Goal: Information Seeking & Learning: Learn about a topic

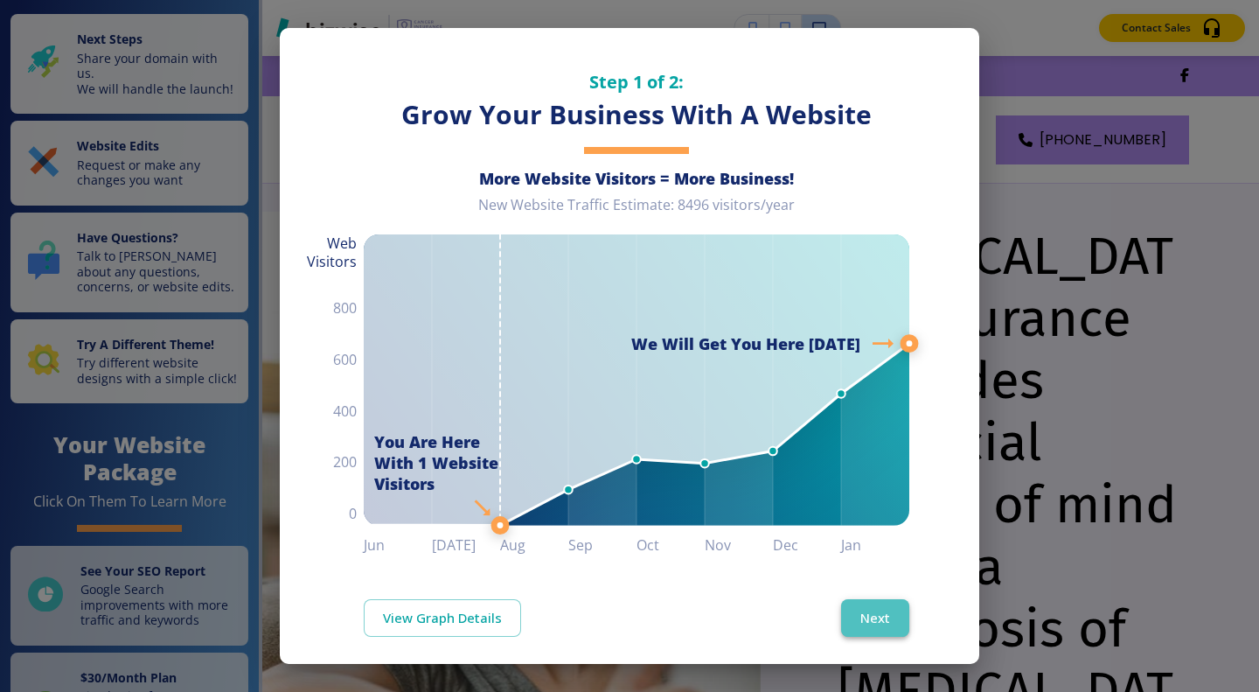
click at [858, 613] on button "Next" at bounding box center [875, 617] width 68 height 37
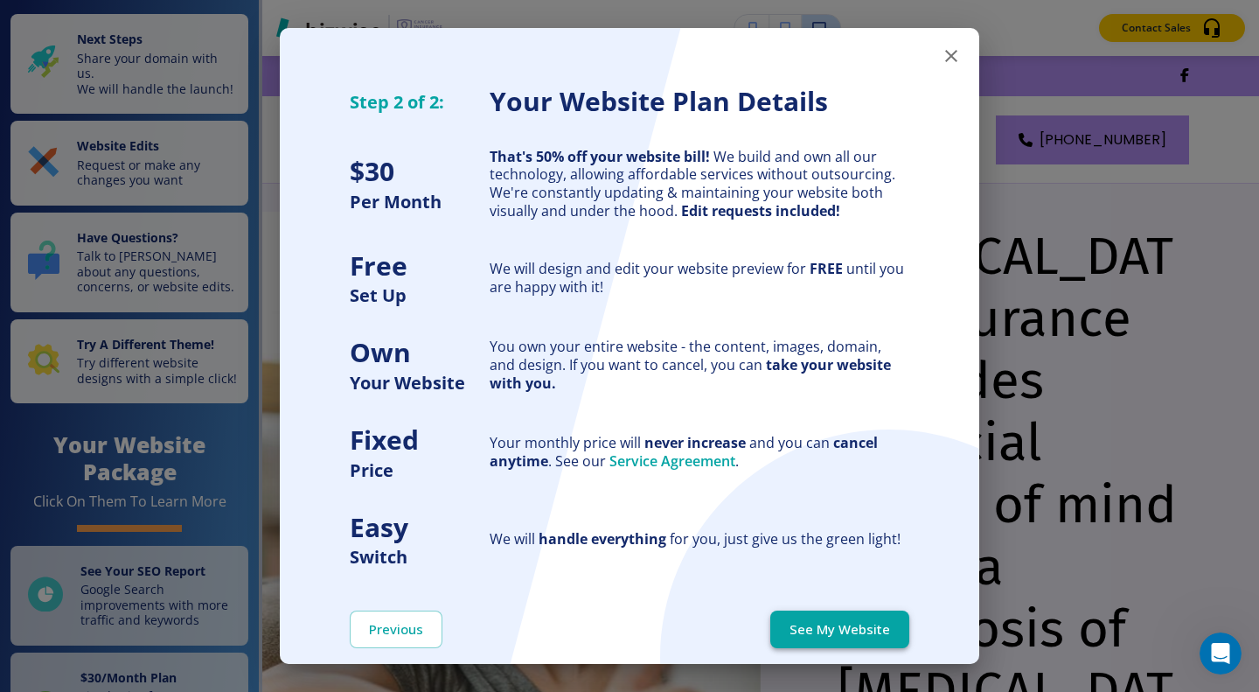
click at [817, 625] on button "See My Website" at bounding box center [839, 628] width 139 height 37
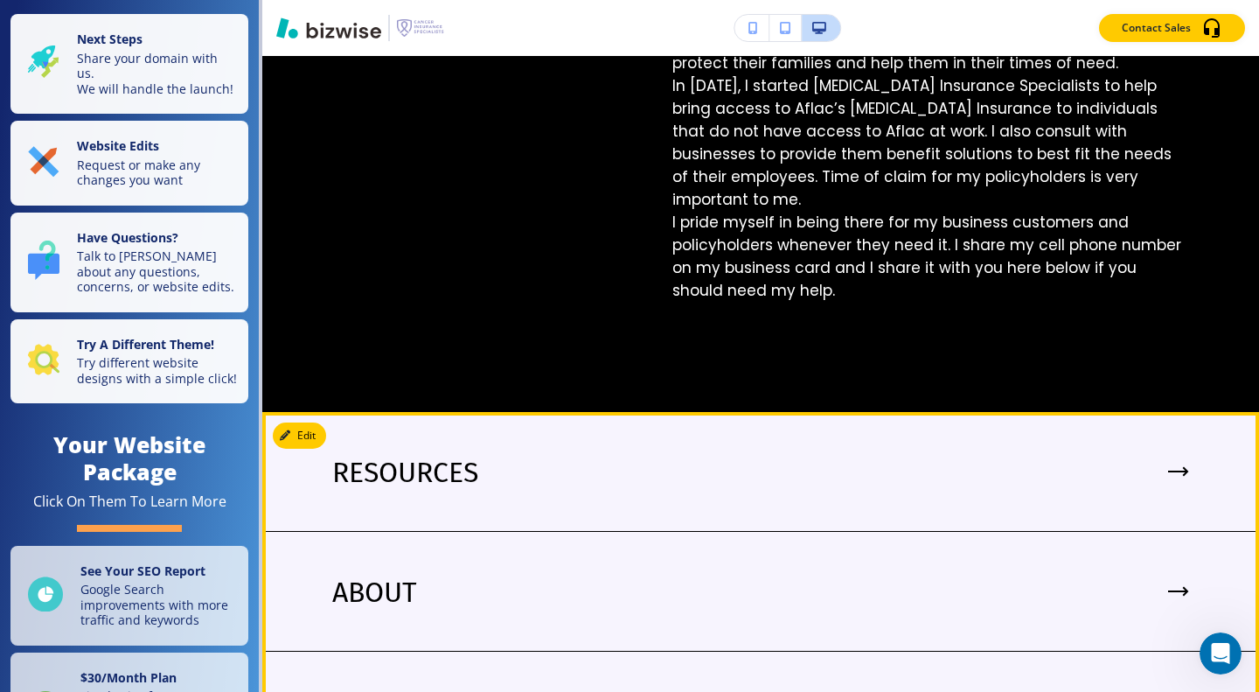
scroll to position [2273, 0]
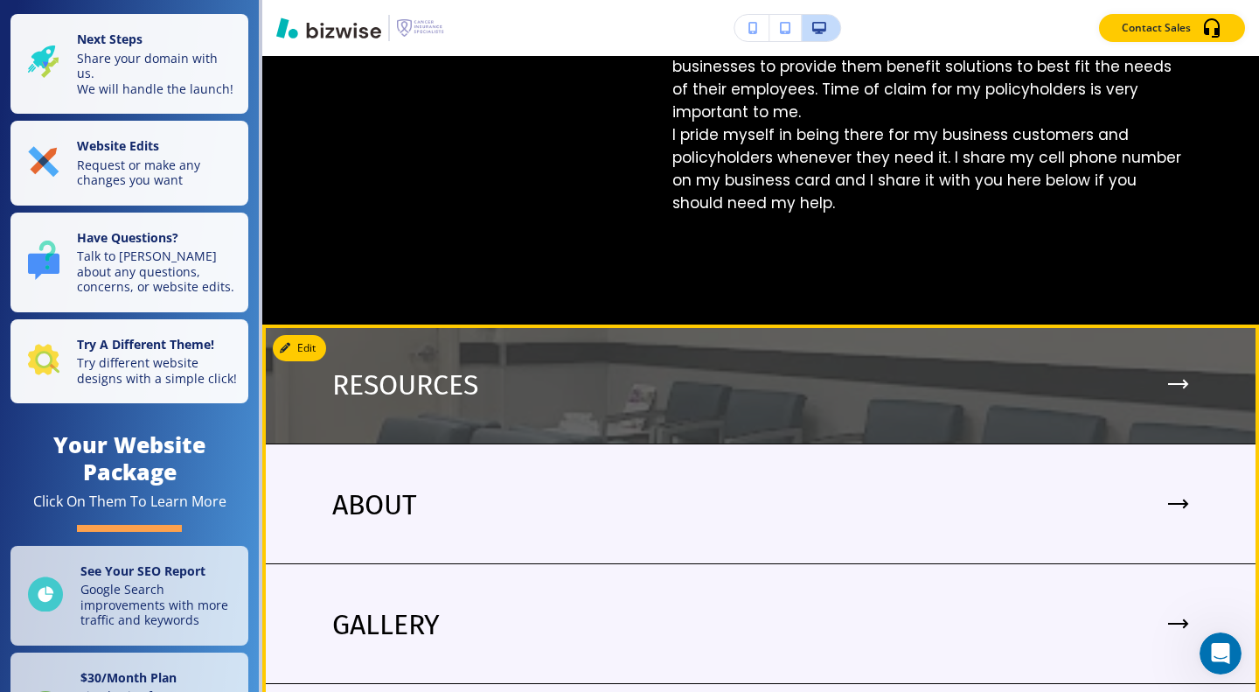
click at [1169, 384] on icon at bounding box center [1177, 384] width 17 height 0
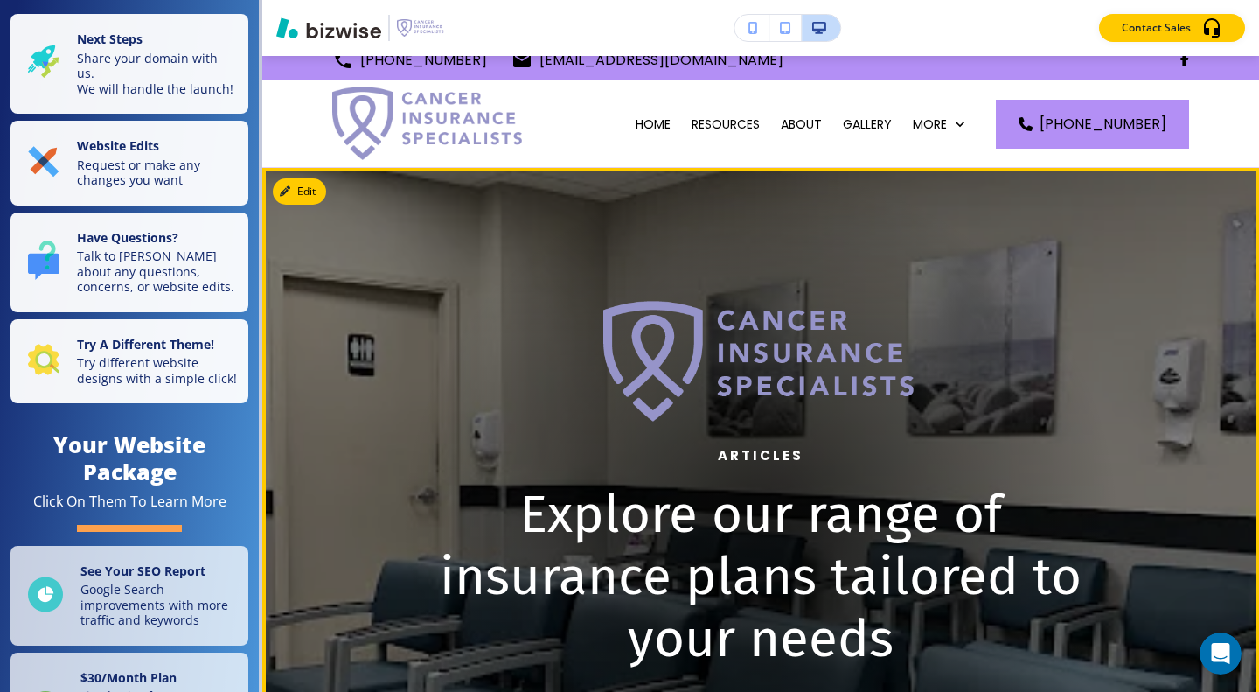
scroll to position [0, 0]
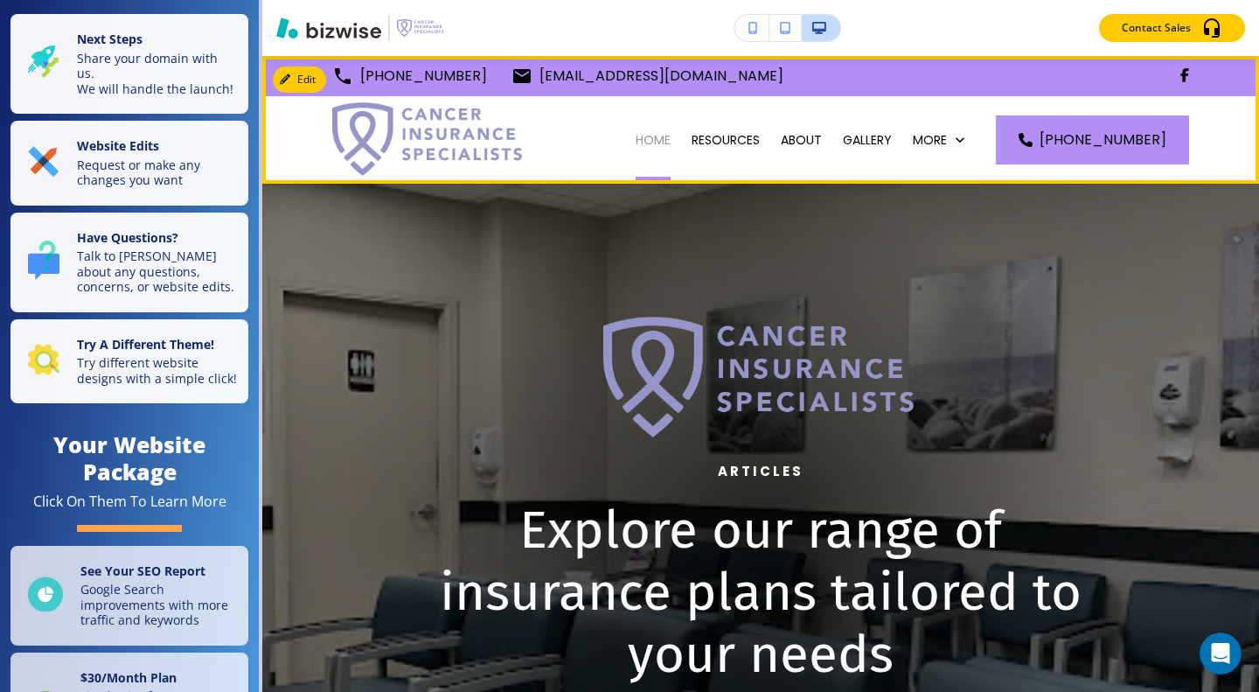
click at [665, 137] on p "HOME" at bounding box center [653, 139] width 35 height 17
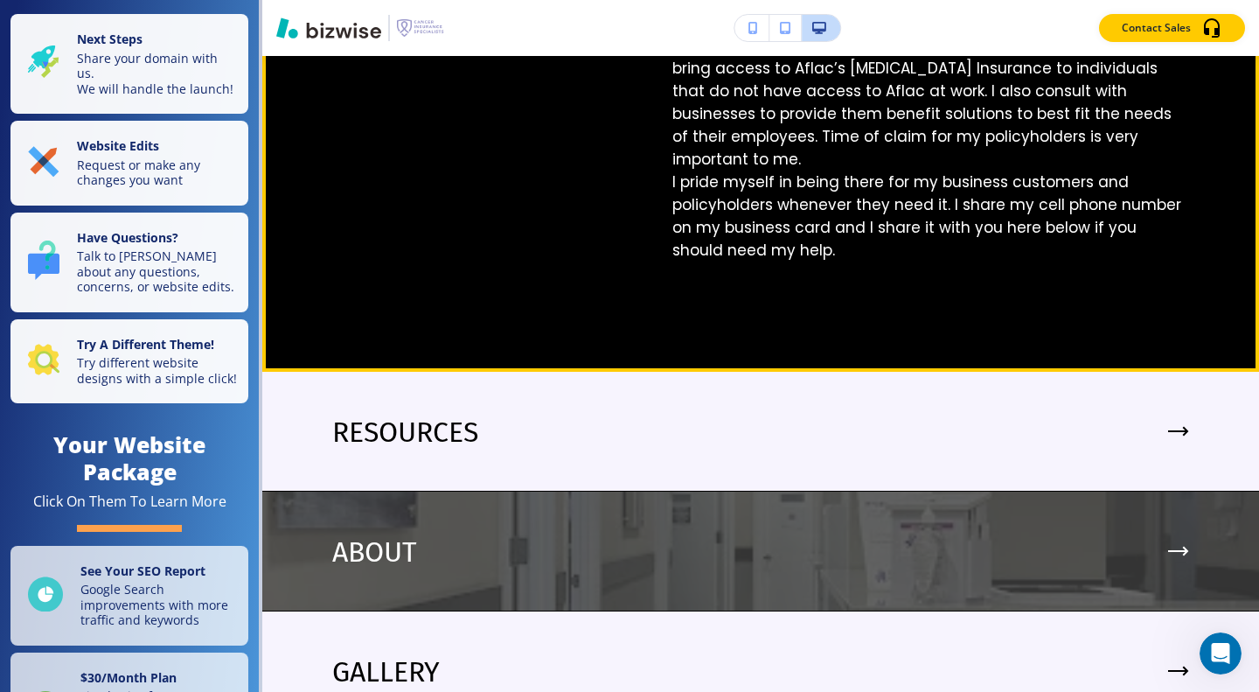
scroll to position [2360, 0]
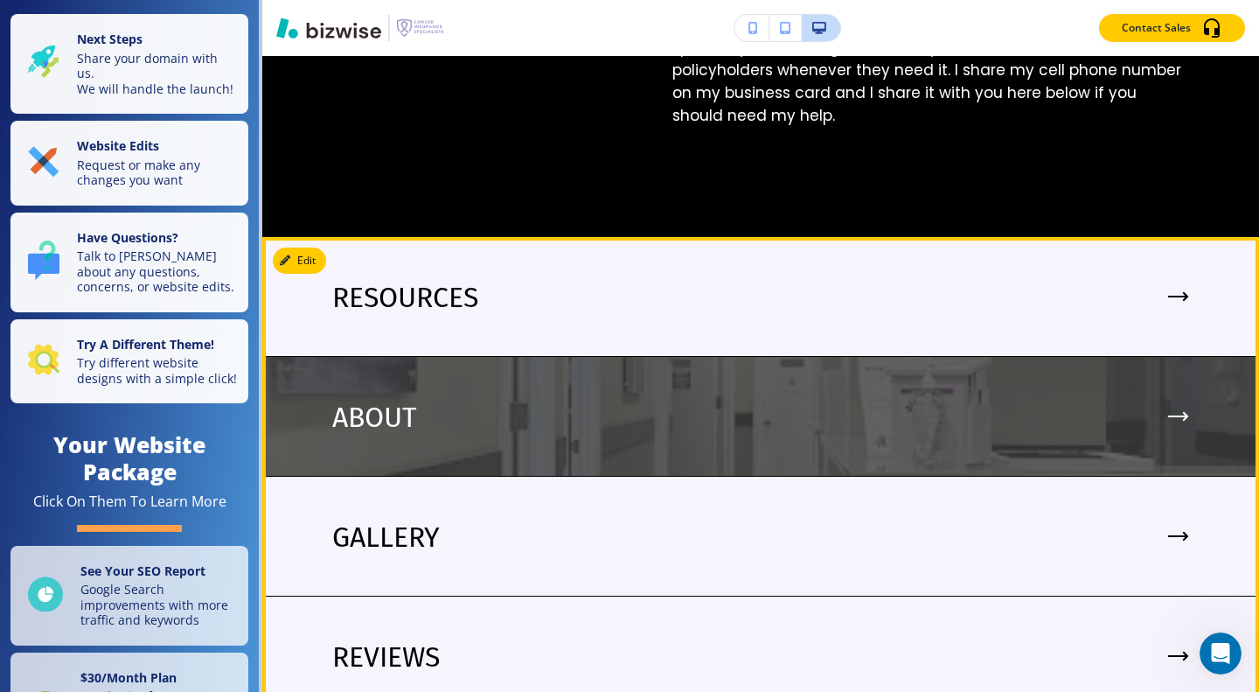
click at [1169, 416] on icon at bounding box center [1177, 416] width 17 height 0
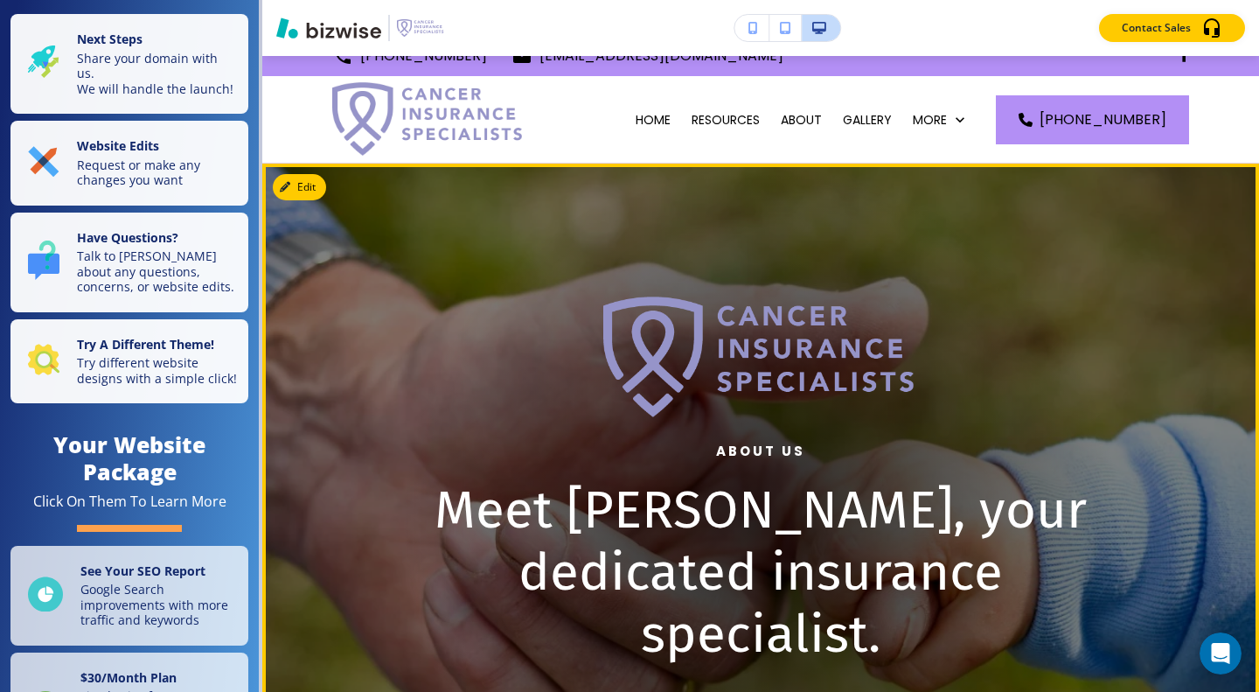
scroll to position [0, 0]
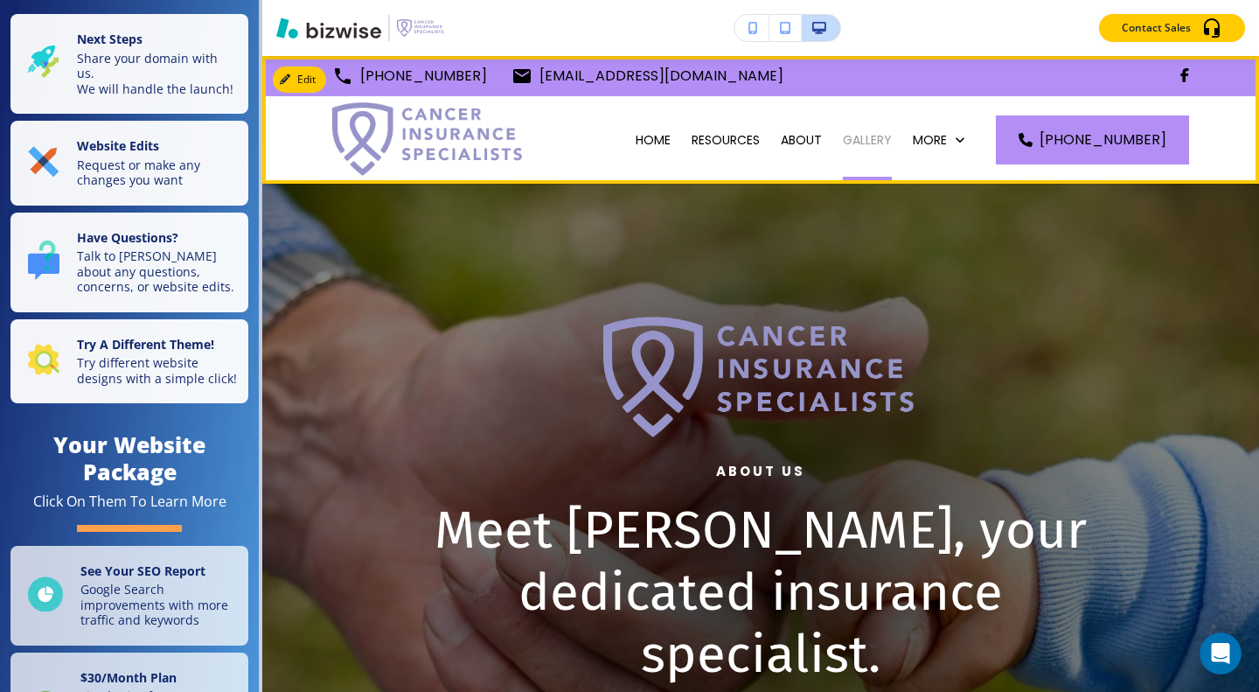
click at [879, 139] on p "GALLERY" at bounding box center [867, 139] width 49 height 17
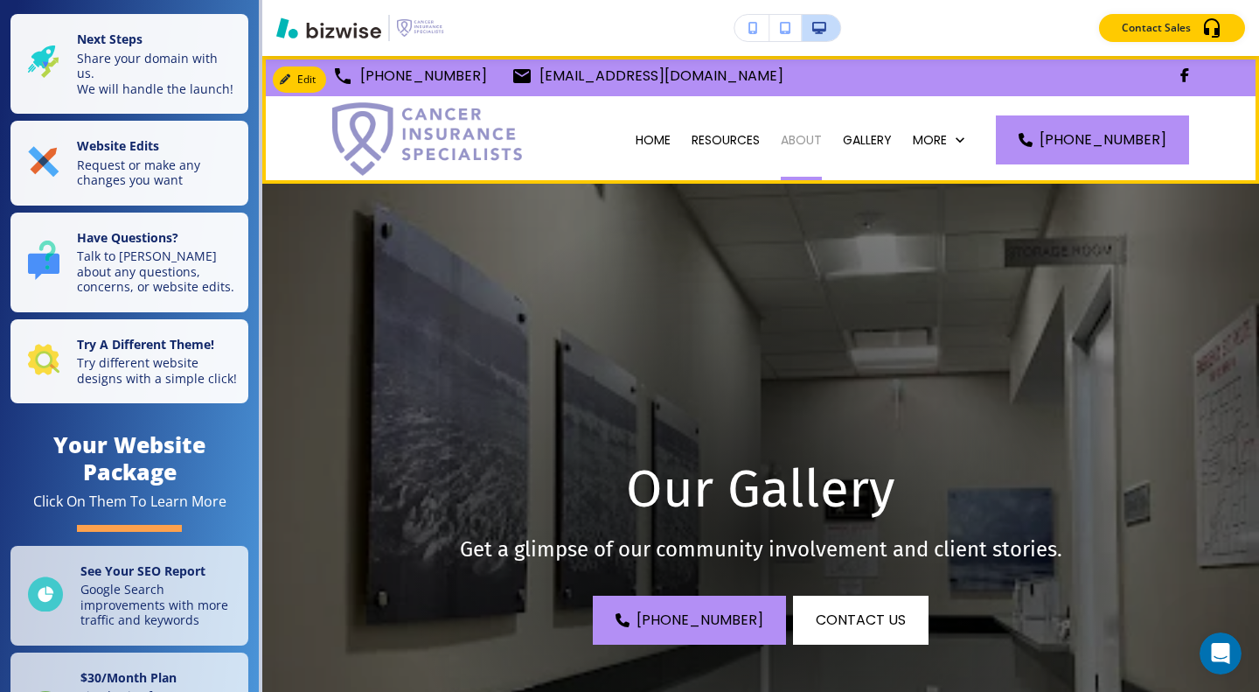
click at [813, 141] on p "ABOUT" at bounding box center [801, 139] width 41 height 17
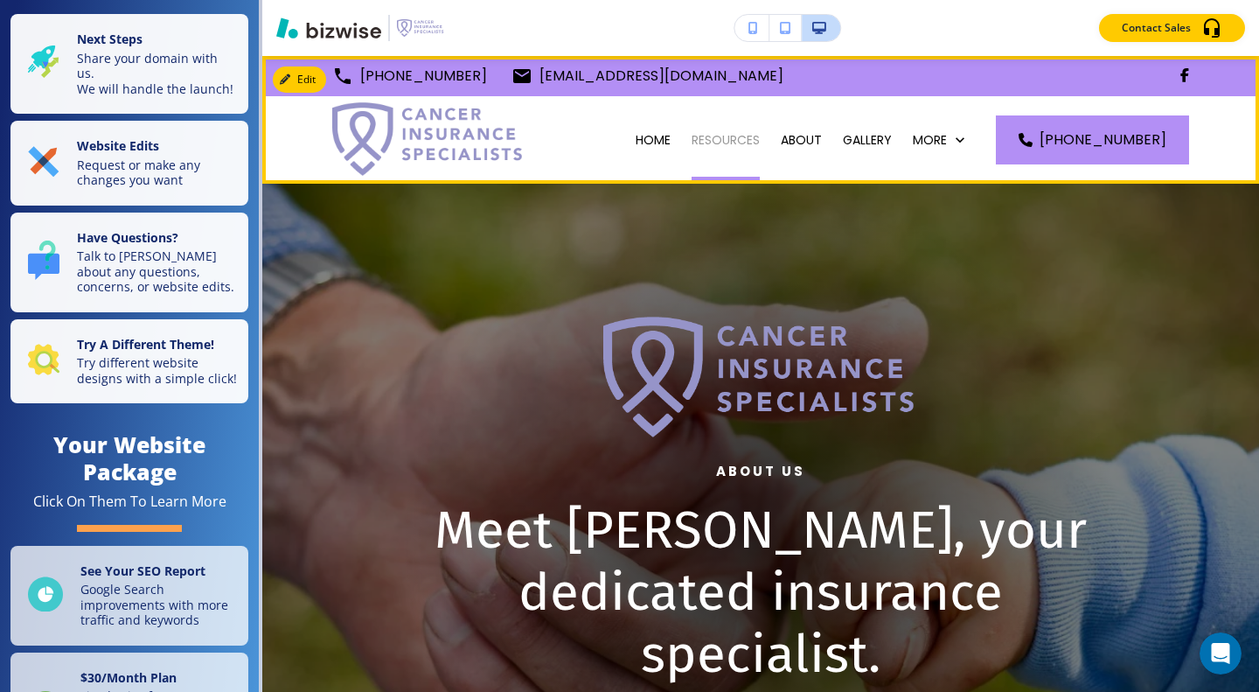
click at [756, 131] on p "RESOURCES" at bounding box center [726, 139] width 68 height 17
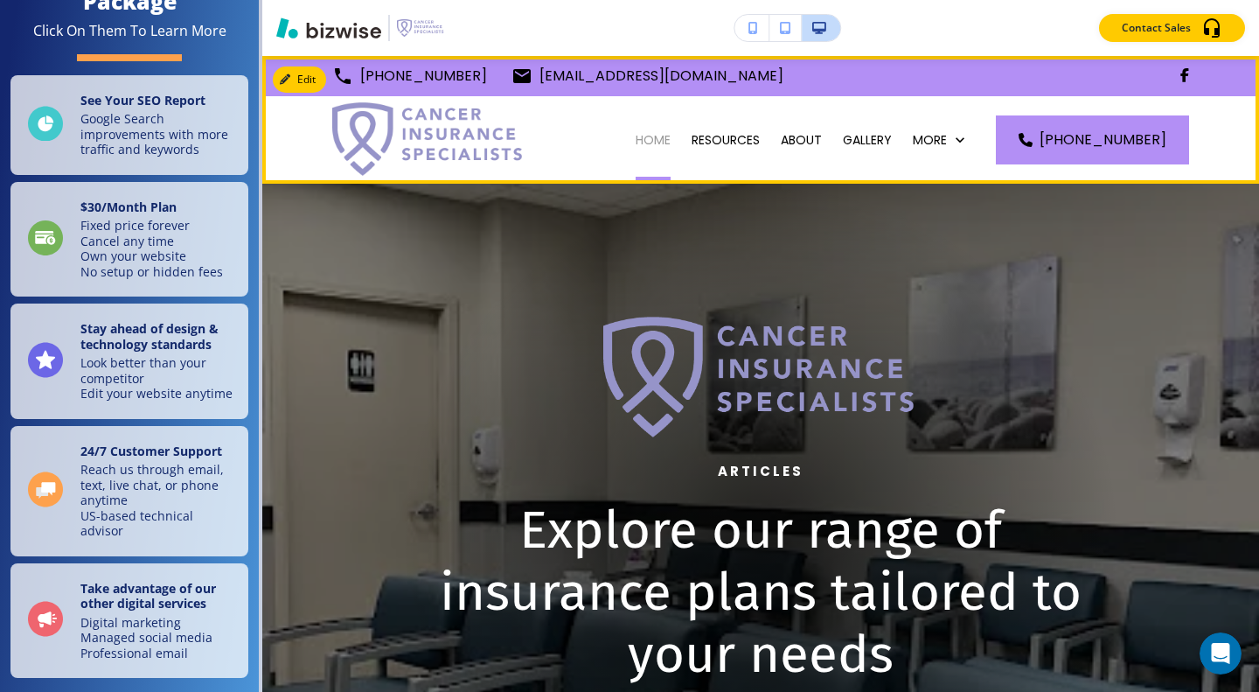
click at [660, 141] on p "HOME" at bounding box center [653, 139] width 35 height 17
